Goal: Go to known website: Access a specific website the user already knows

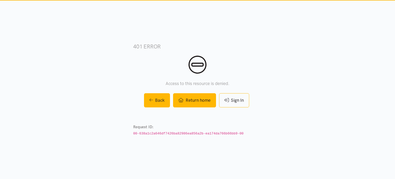
click at [199, 105] on link "Return home" at bounding box center [194, 100] width 43 height 14
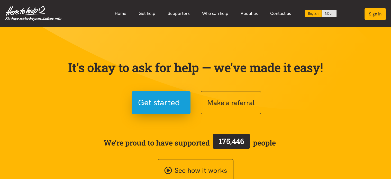
click at [378, 13] on button "Sign in" at bounding box center [374, 14] width 21 height 12
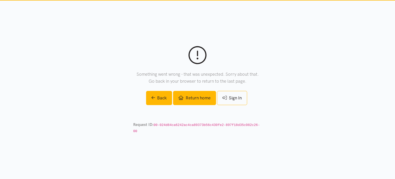
drag, startPoint x: 199, startPoint y: 101, endPoint x: 205, endPoint y: 101, distance: 5.9
click at [199, 101] on link "Return home" at bounding box center [194, 98] width 43 height 14
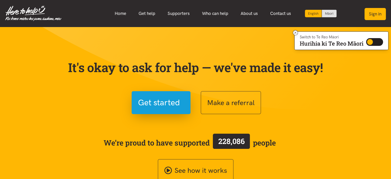
click at [377, 15] on button "Sign in" at bounding box center [374, 14] width 21 height 12
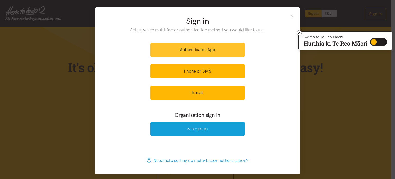
drag, startPoint x: 209, startPoint y: 50, endPoint x: 215, endPoint y: 50, distance: 5.9
click at [209, 50] on link "Authenticator App" at bounding box center [197, 50] width 94 height 14
